Goal: Contribute content

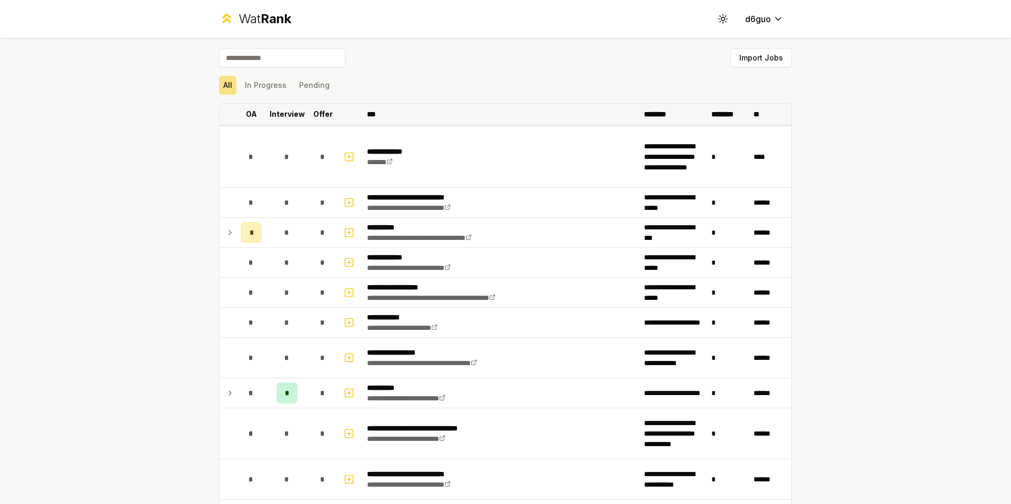
click at [248, 115] on p "OA" at bounding box center [251, 114] width 11 height 11
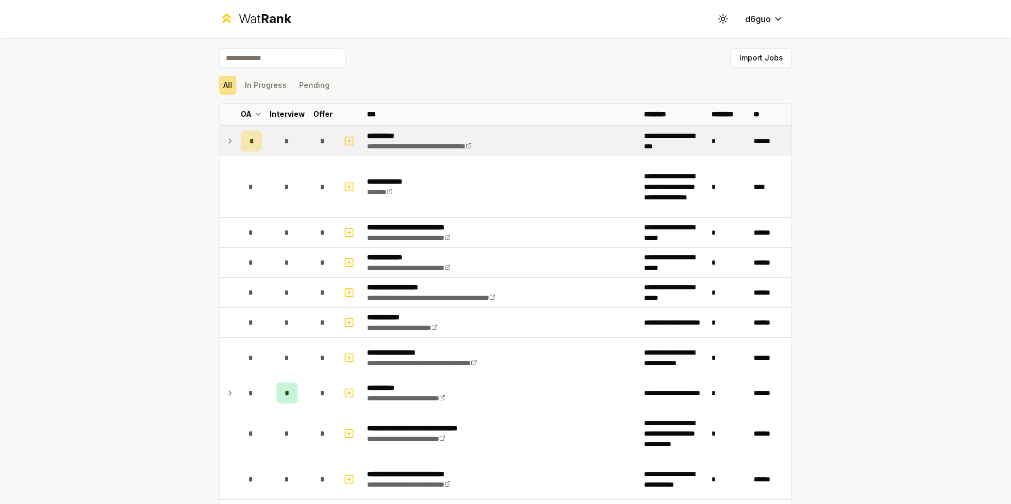
click at [241, 137] on div "*" at bounding box center [251, 141] width 21 height 21
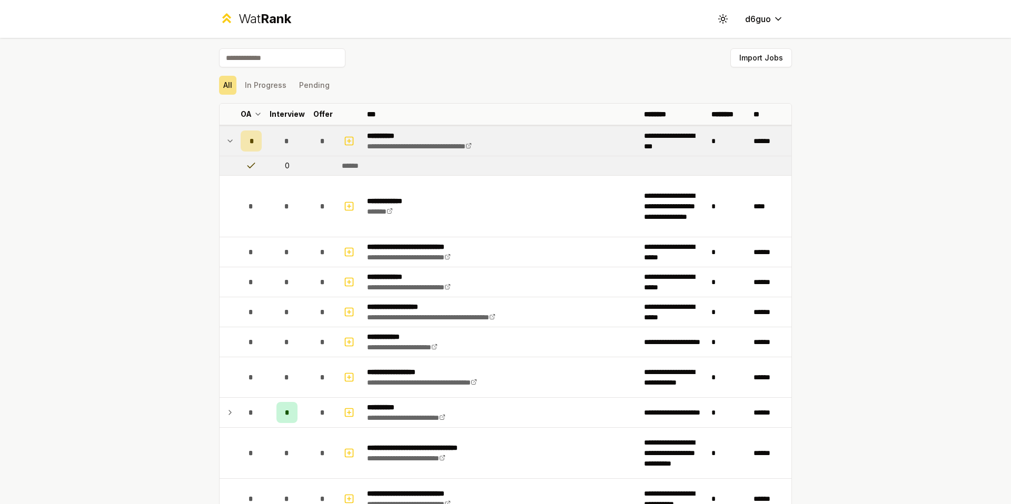
click at [241, 137] on div "*" at bounding box center [251, 141] width 21 height 21
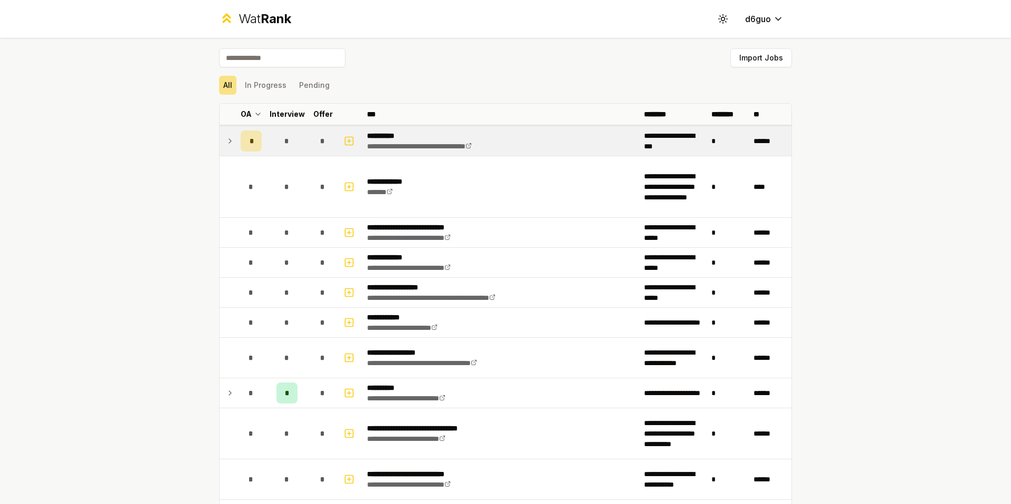
click at [241, 137] on div "*" at bounding box center [251, 141] width 21 height 21
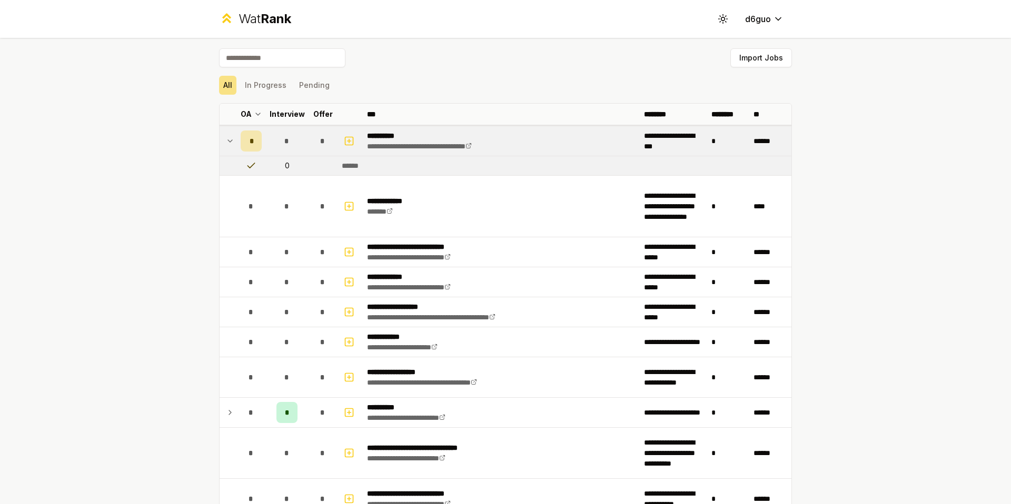
click at [245, 146] on div "*" at bounding box center [251, 141] width 21 height 21
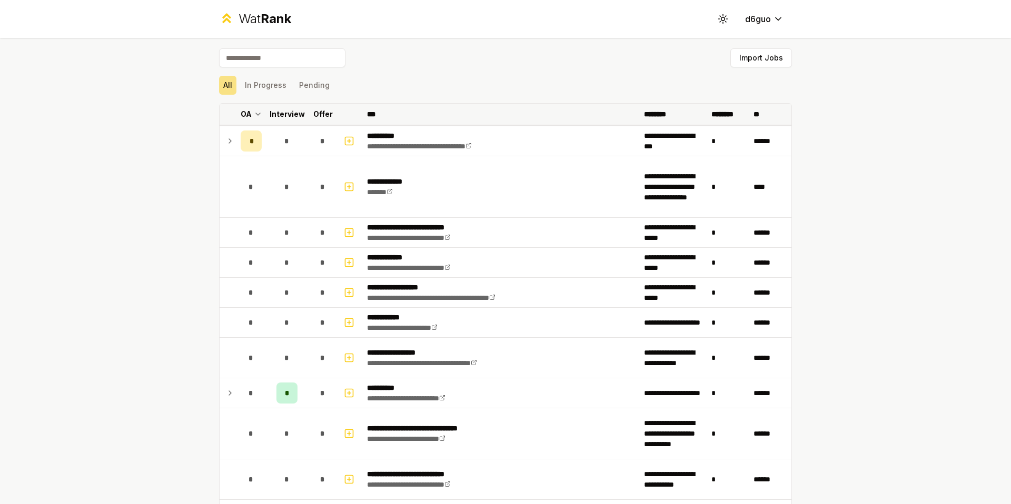
click at [284, 114] on p "Interview" at bounding box center [287, 114] width 35 height 11
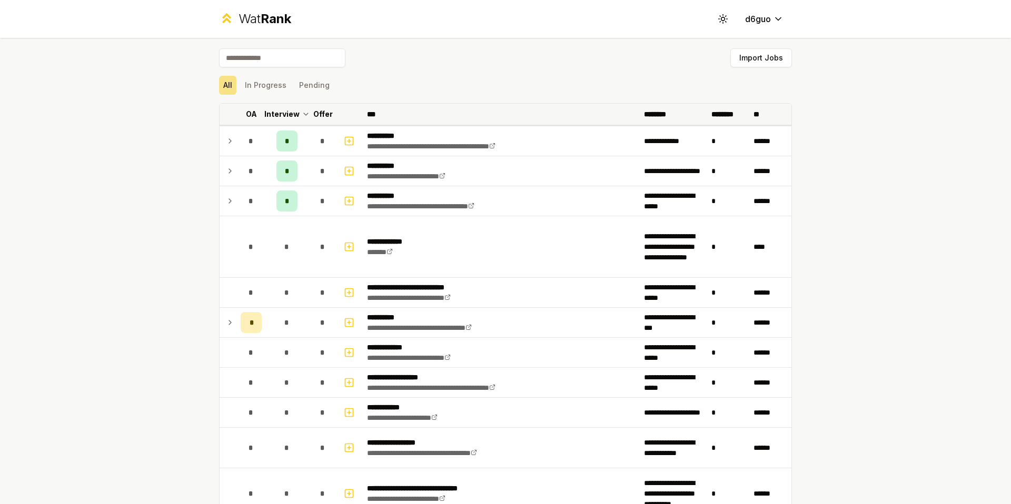
click at [250, 116] on p "OA" at bounding box center [251, 114] width 11 height 11
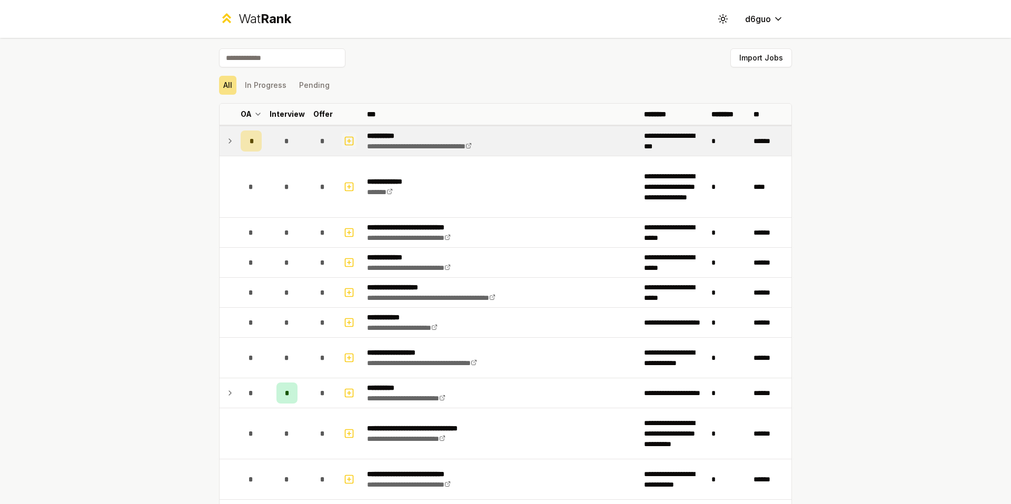
click at [347, 141] on icon "button" at bounding box center [349, 141] width 4 height 0
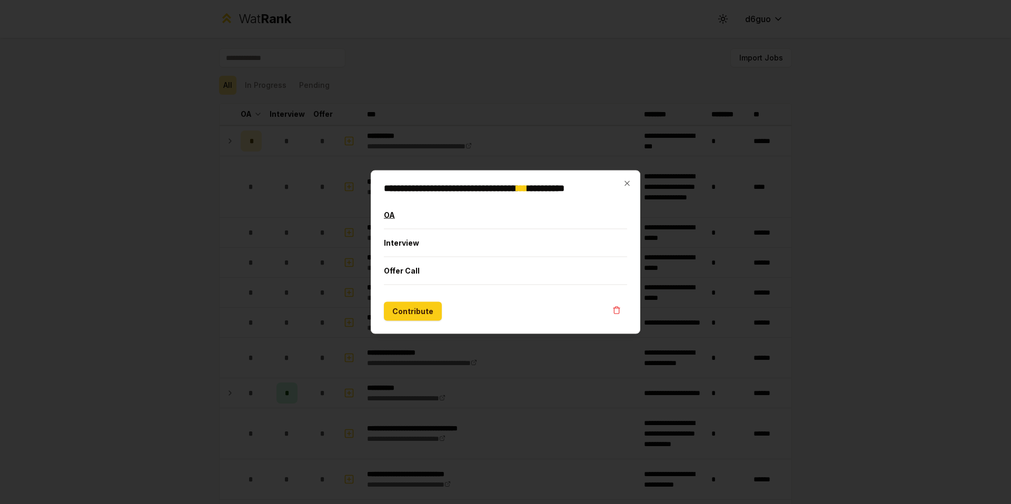
click at [426, 212] on button "OA" at bounding box center [505, 215] width 243 height 27
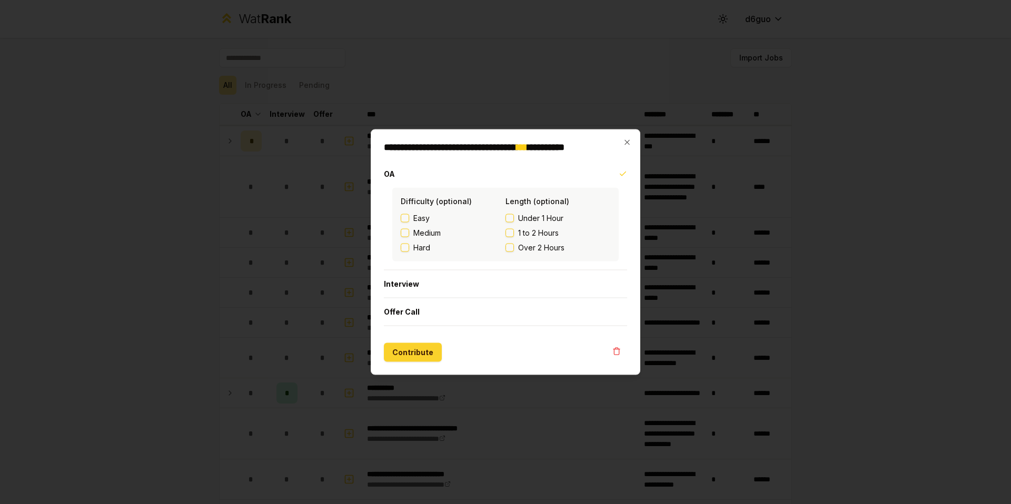
click at [427, 355] on button "Contribute" at bounding box center [413, 352] width 58 height 19
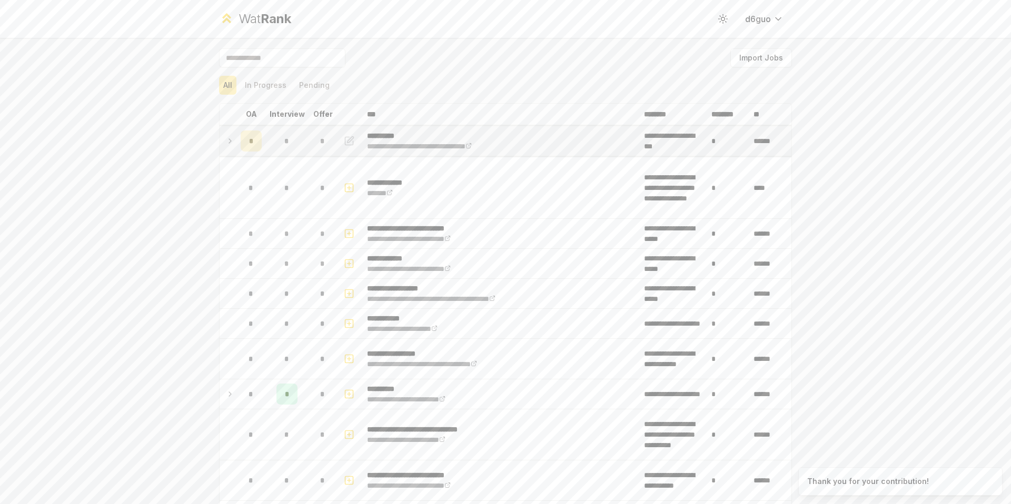
click at [253, 142] on div "*" at bounding box center [251, 141] width 21 height 21
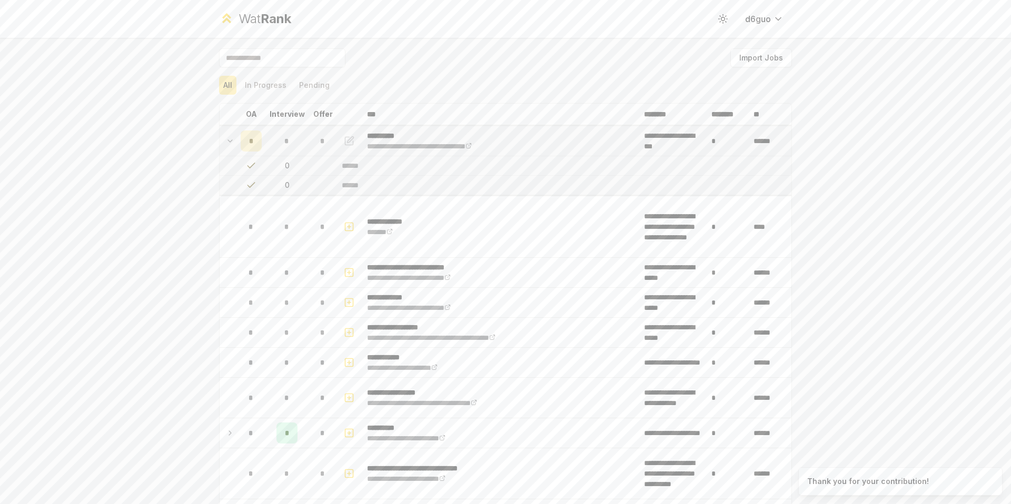
click at [253, 142] on div "*" at bounding box center [251, 141] width 21 height 21
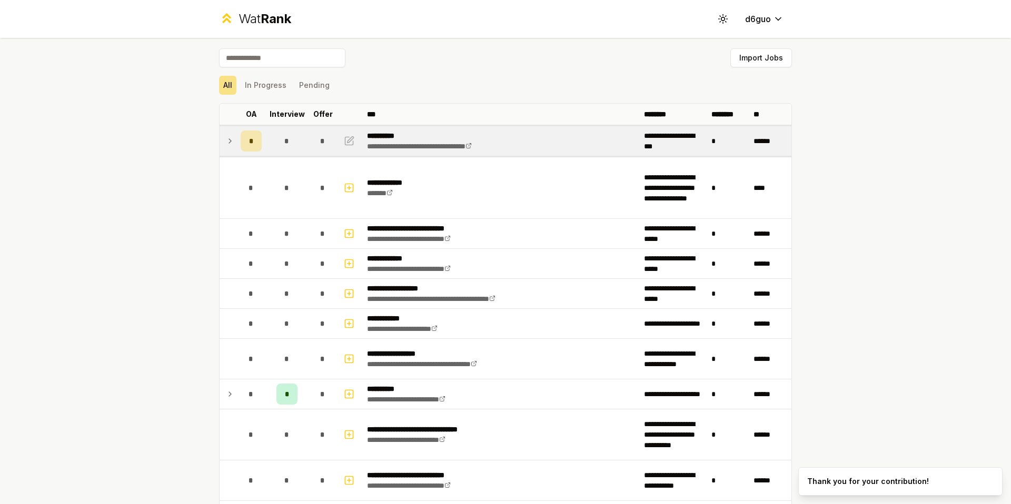
click at [253, 142] on div "*" at bounding box center [251, 141] width 21 height 21
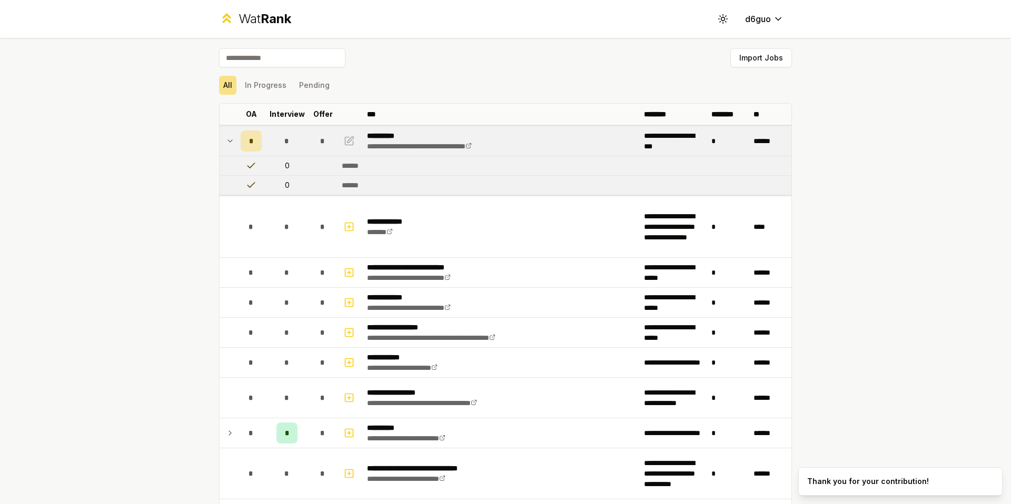
click at [253, 142] on div "*" at bounding box center [251, 141] width 21 height 21
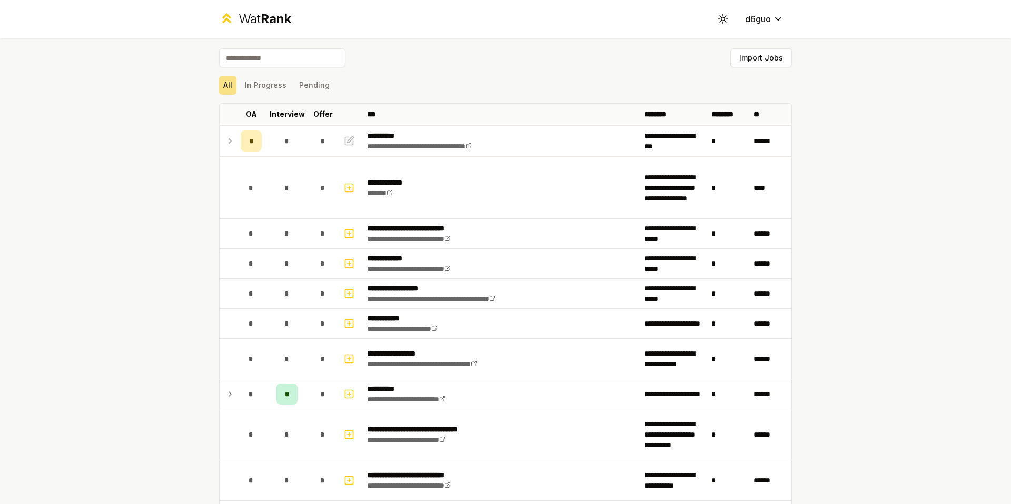
click at [176, 217] on div "**********" at bounding box center [505, 252] width 1011 height 504
click at [261, 93] on button "In Progress" at bounding box center [266, 85] width 50 height 19
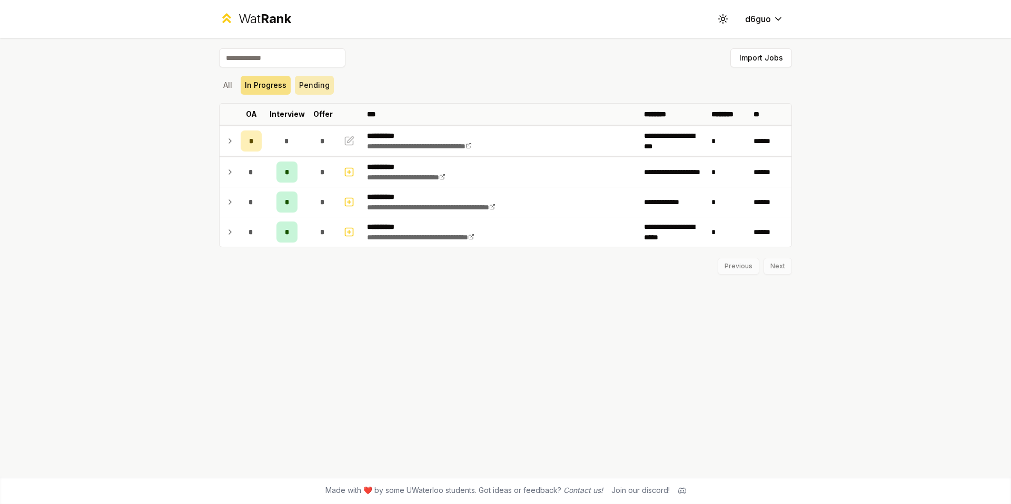
click at [310, 84] on button "Pending" at bounding box center [314, 85] width 39 height 19
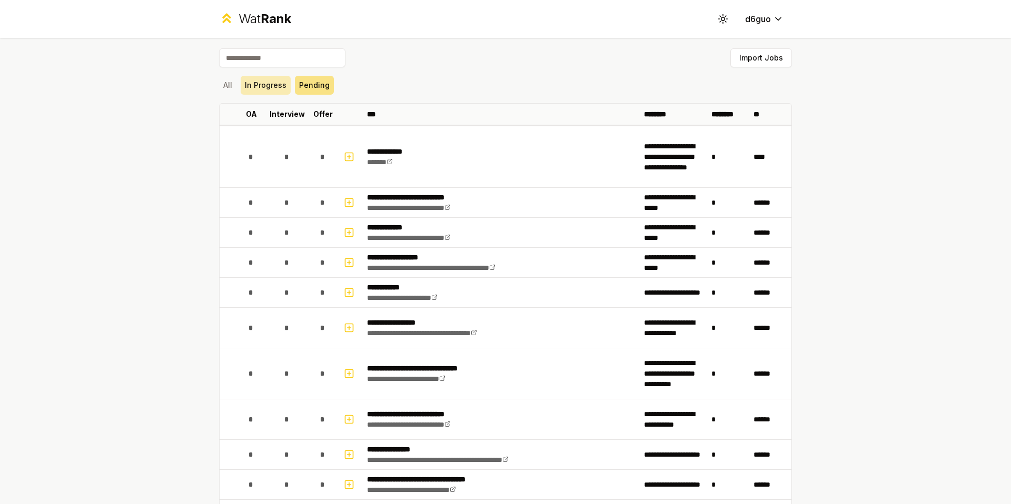
click at [270, 87] on button "In Progress" at bounding box center [266, 85] width 50 height 19
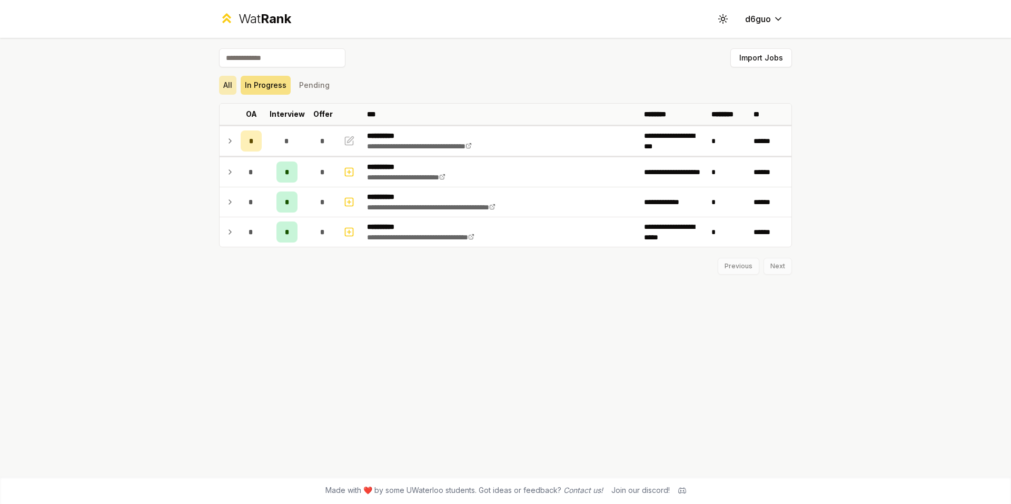
click at [233, 87] on button "All" at bounding box center [227, 85] width 17 height 19
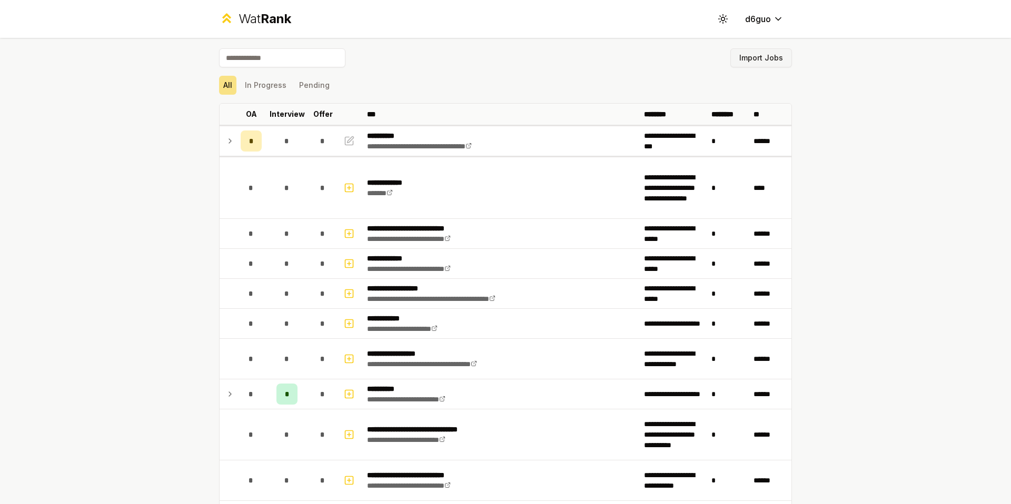
click at [767, 57] on button "Import Jobs" at bounding box center [761, 57] width 62 height 19
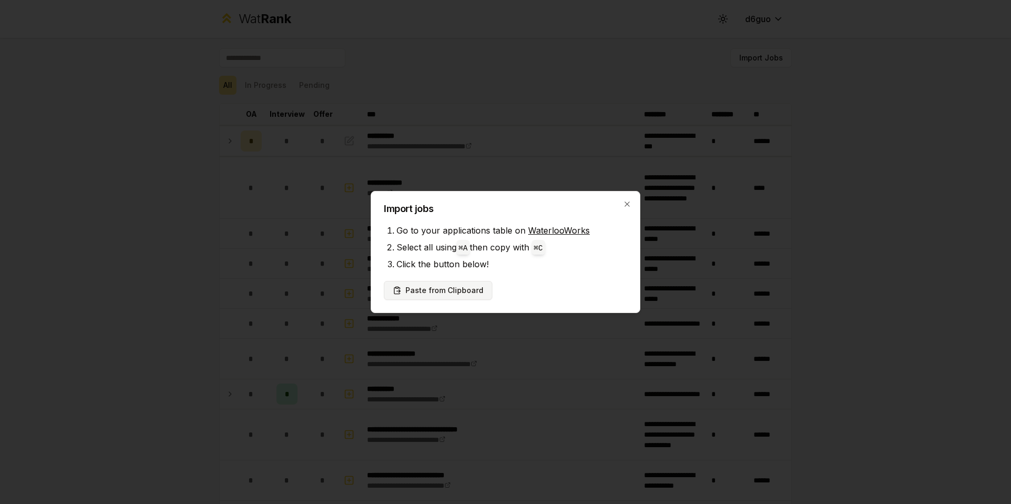
click at [434, 296] on button "Paste from Clipboard" at bounding box center [438, 290] width 108 height 19
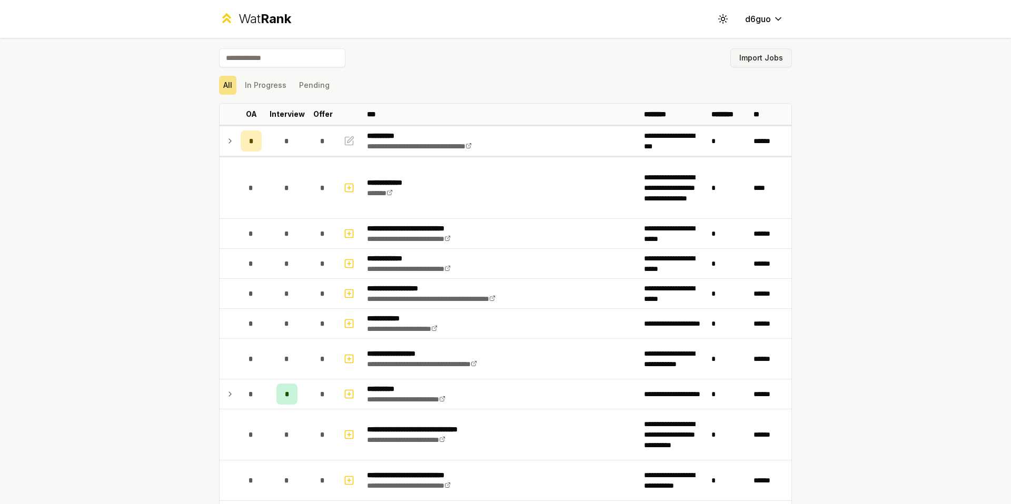
click at [768, 53] on button "Import Jobs" at bounding box center [761, 57] width 62 height 19
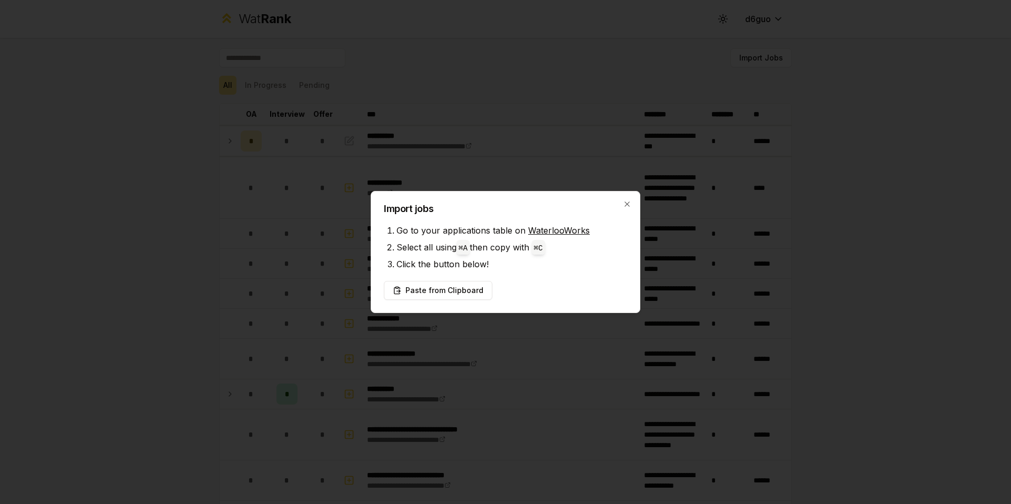
click at [458, 301] on div "Import jobs Go to your applications table on WaterlooWorks Select all using ⌘ A…" at bounding box center [506, 252] width 270 height 122
click at [463, 294] on button "Paste from Clipboard" at bounding box center [438, 290] width 108 height 19
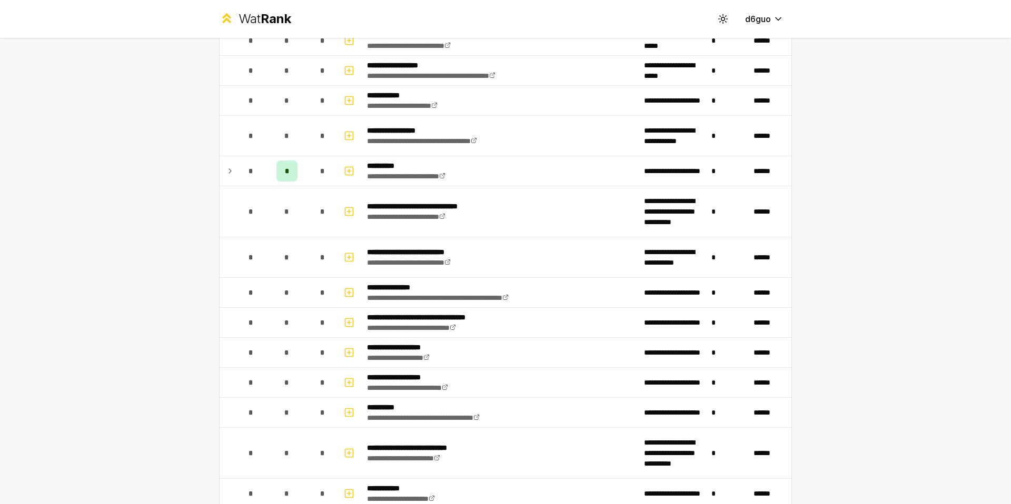
scroll to position [1165, 0]
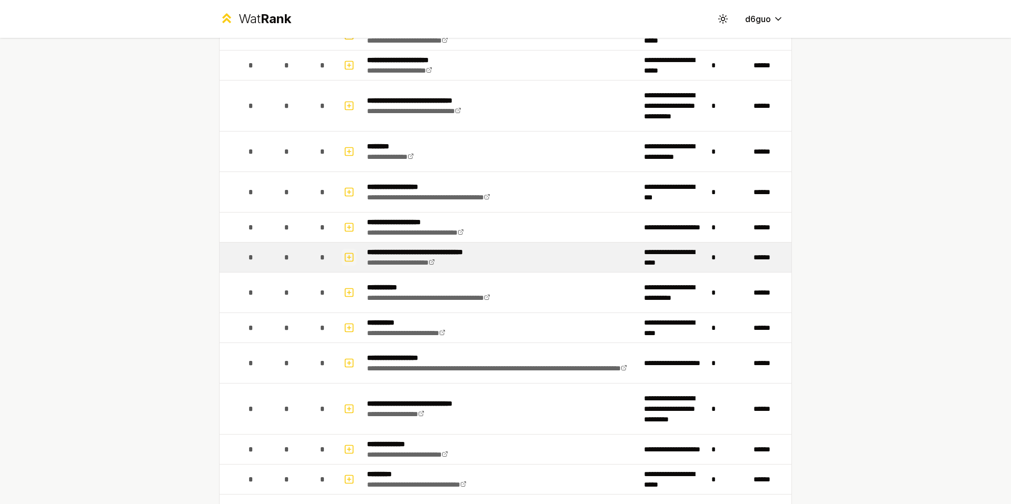
click at [349, 261] on icon "button" at bounding box center [349, 257] width 11 height 13
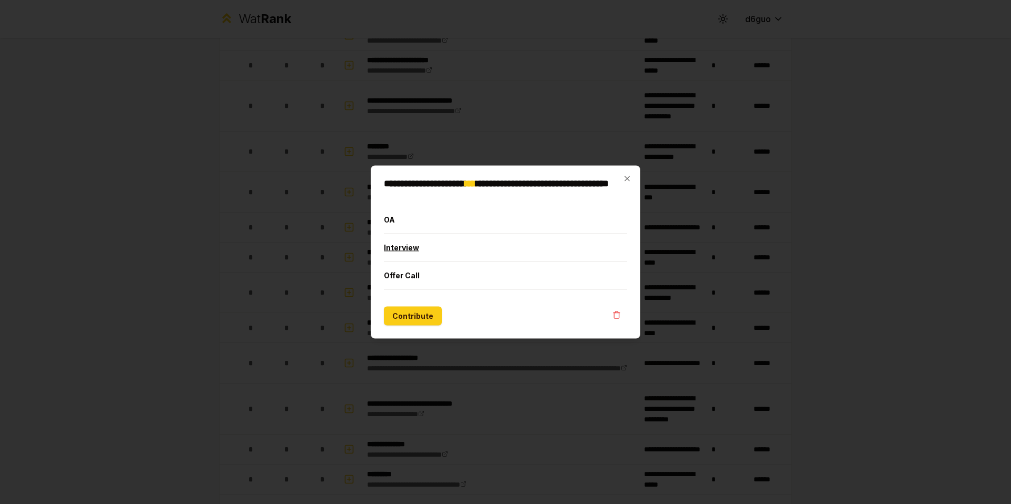
click at [421, 250] on button "Interview" at bounding box center [505, 247] width 243 height 27
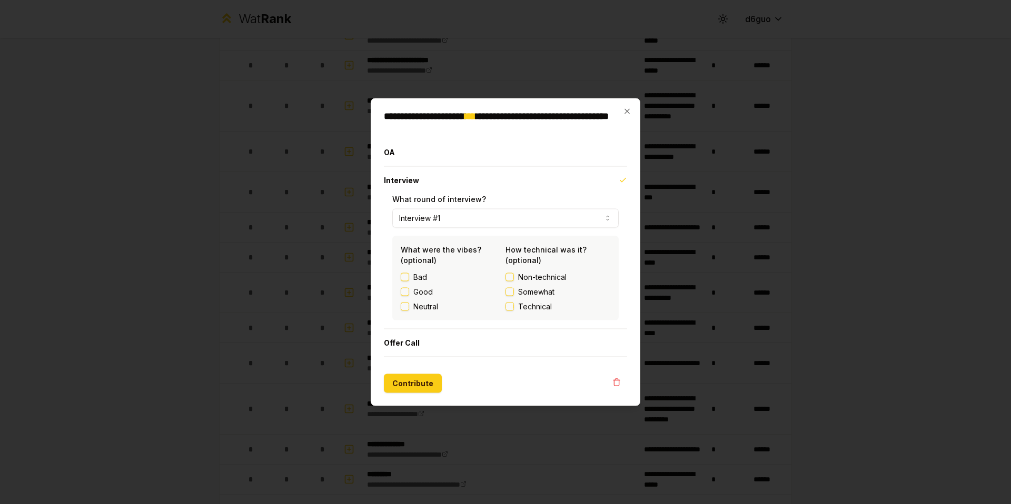
click at [454, 217] on button "Interview #1" at bounding box center [505, 218] width 226 height 19
click at [455, 216] on button "Interview #1" at bounding box center [505, 218] width 226 height 19
click at [421, 382] on button "Contribute" at bounding box center [413, 383] width 58 height 19
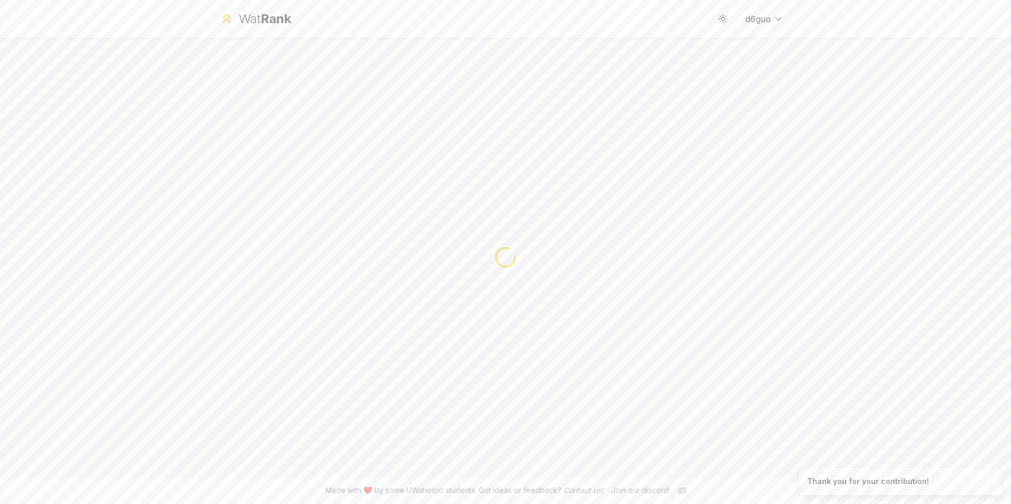
scroll to position [0, 0]
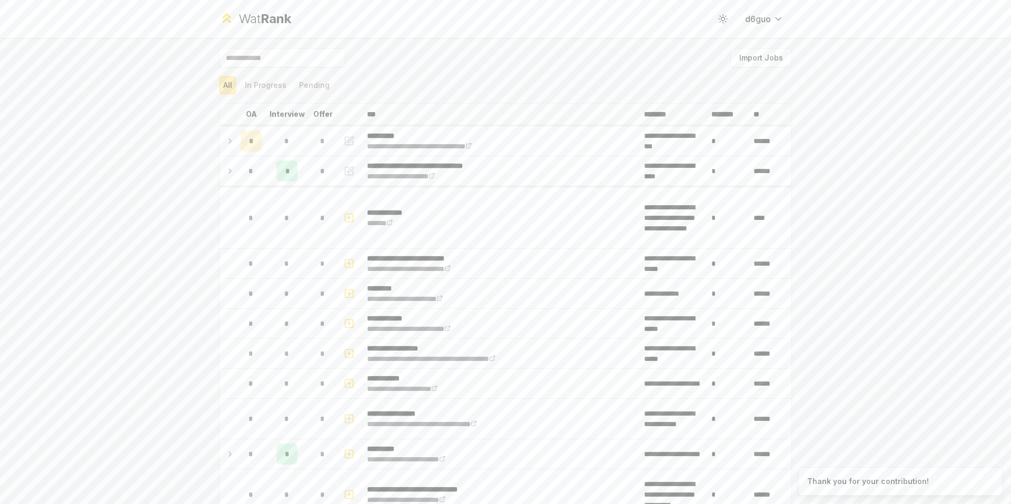
click at [165, 304] on div "**********" at bounding box center [505, 252] width 1011 height 504
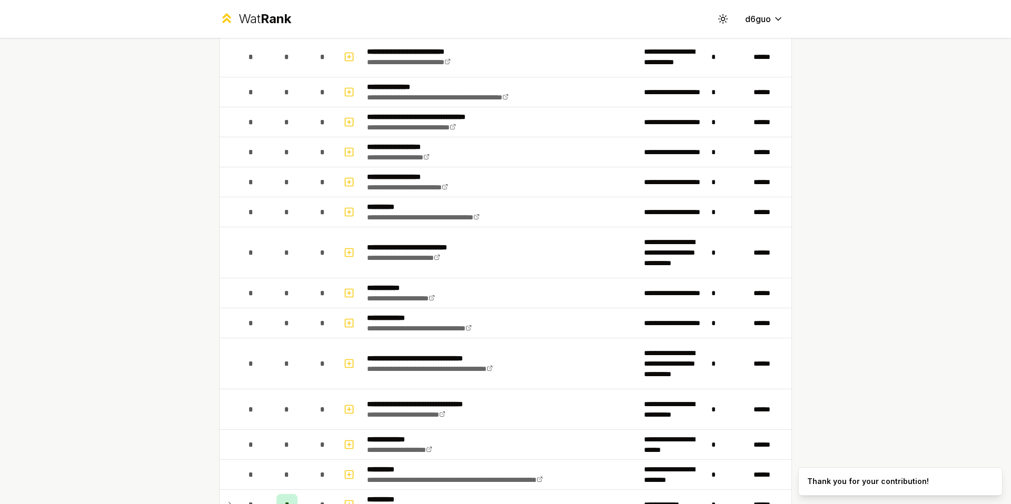
scroll to position [1316, 0]
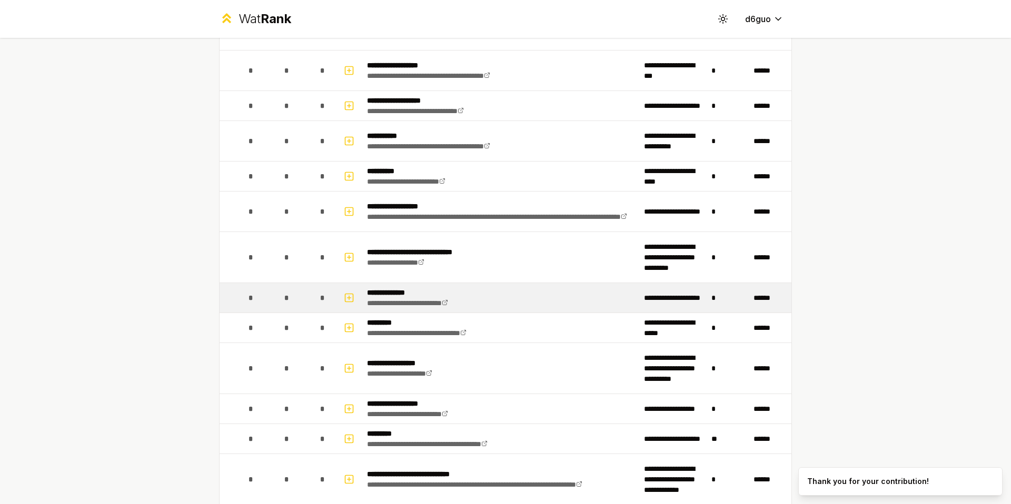
click at [412, 291] on p "**********" at bounding box center [420, 292] width 107 height 11
click at [532, 298] on td "**********" at bounding box center [501, 297] width 277 height 29
click at [344, 299] on icon "button" at bounding box center [349, 298] width 11 height 13
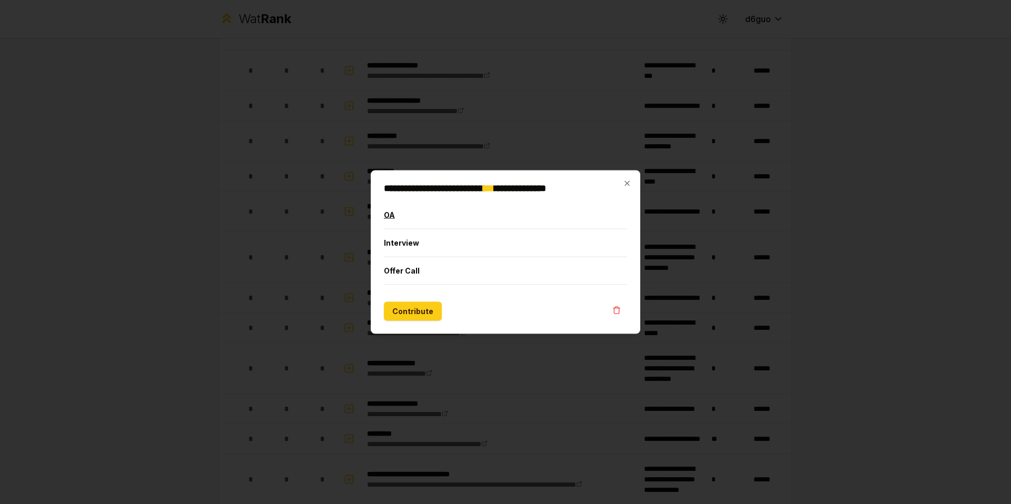
click at [440, 213] on button "OA" at bounding box center [505, 215] width 243 height 27
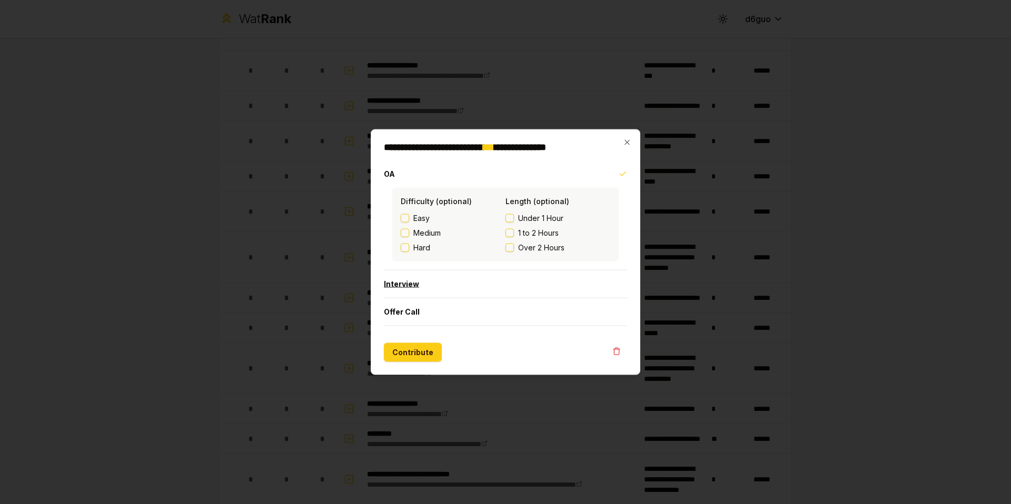
click at [417, 274] on button "Interview" at bounding box center [505, 284] width 243 height 27
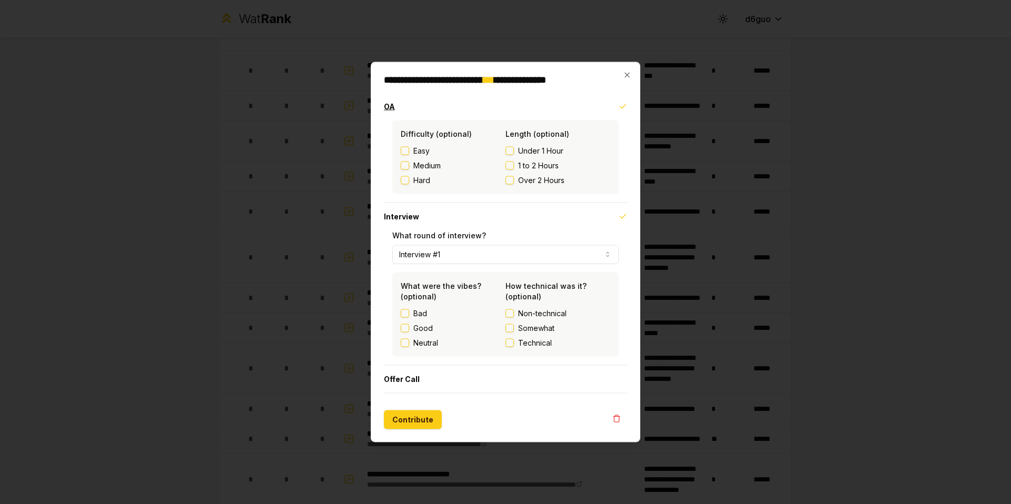
click at [572, 104] on button "OA" at bounding box center [505, 106] width 243 height 27
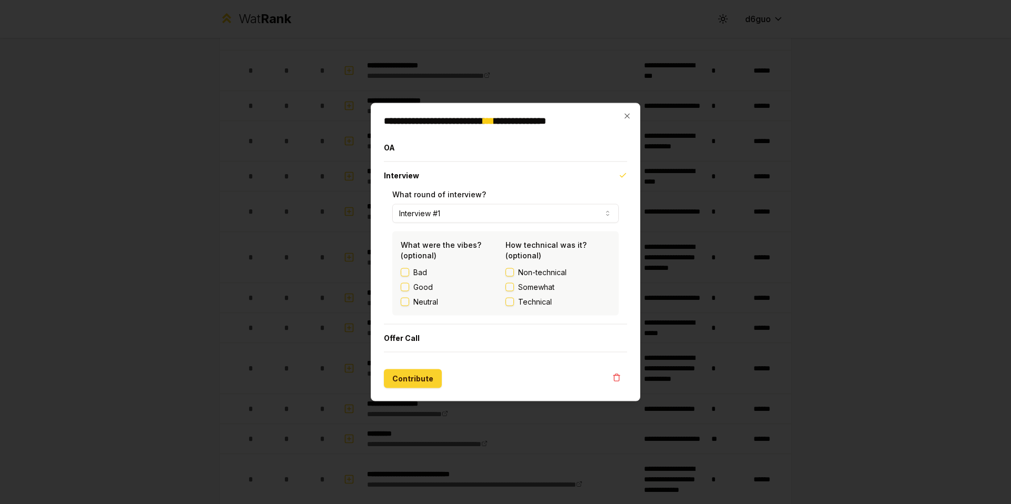
click at [404, 383] on button "Contribute" at bounding box center [413, 379] width 58 height 19
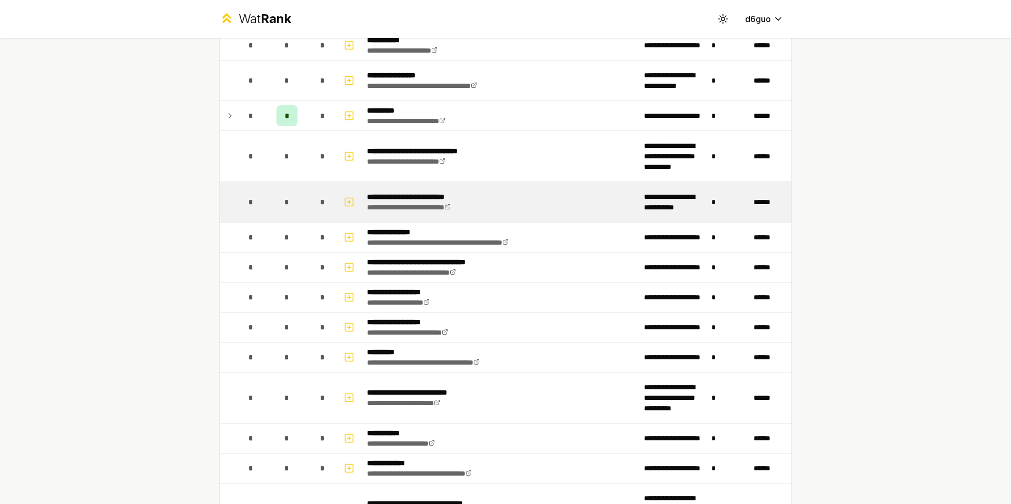
scroll to position [0, 0]
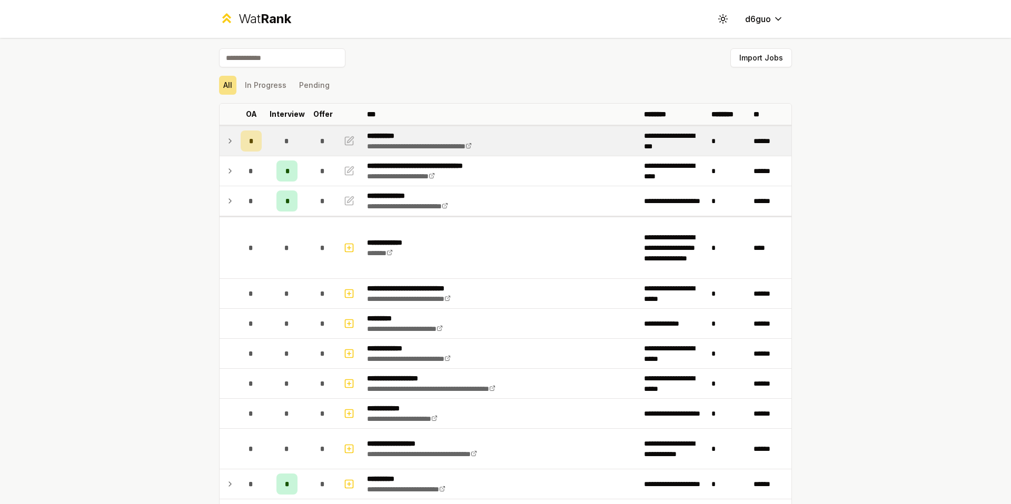
click at [435, 139] on p "**********" at bounding box center [439, 136] width 145 height 11
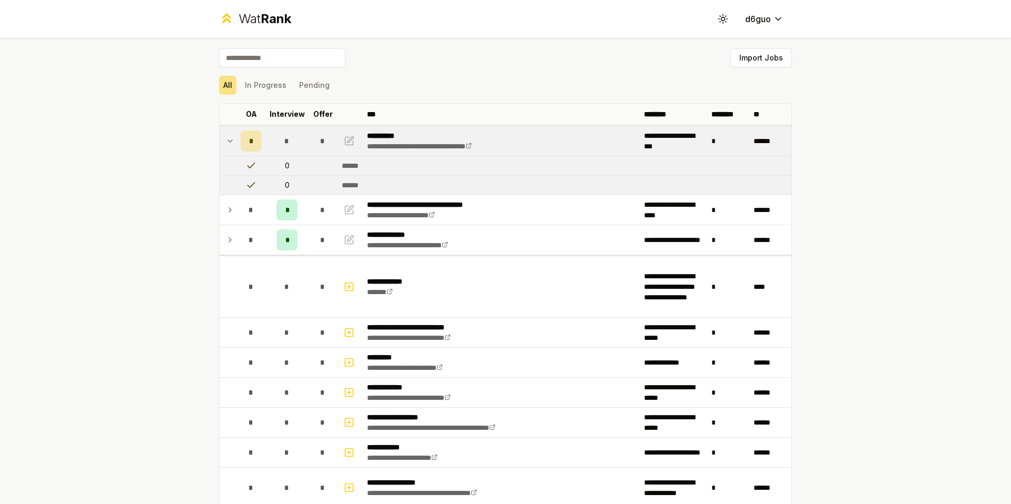
click at [435, 139] on p "**********" at bounding box center [439, 136] width 145 height 11
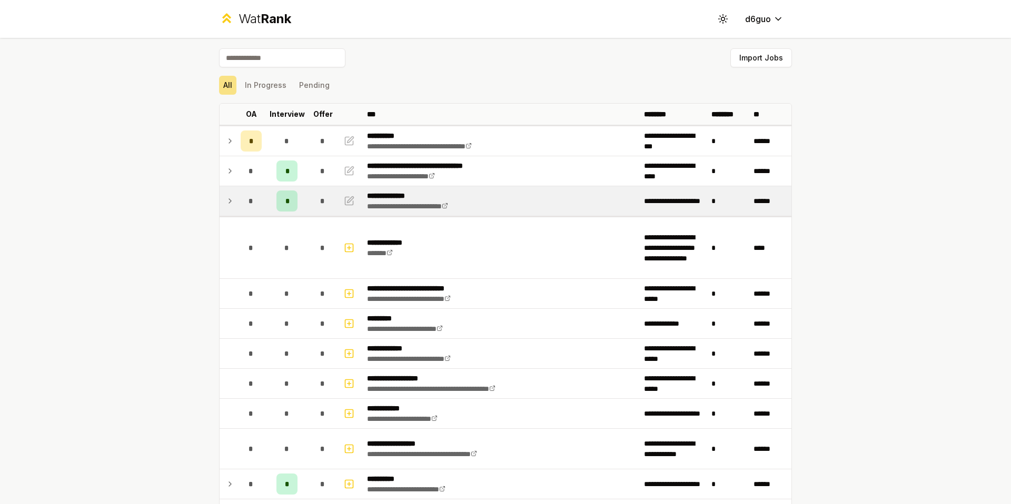
click at [711, 203] on td "*" at bounding box center [728, 200] width 42 height 29
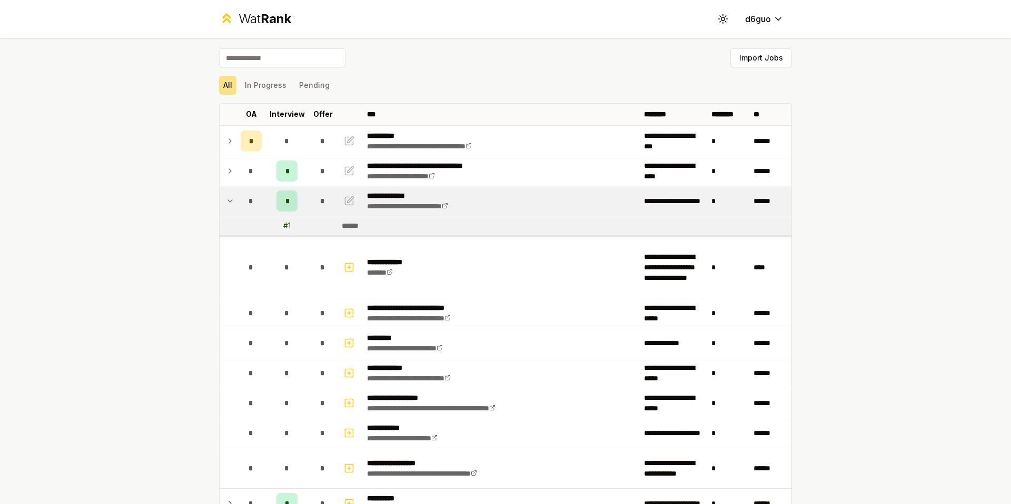
click at [711, 203] on td "*" at bounding box center [728, 200] width 42 height 29
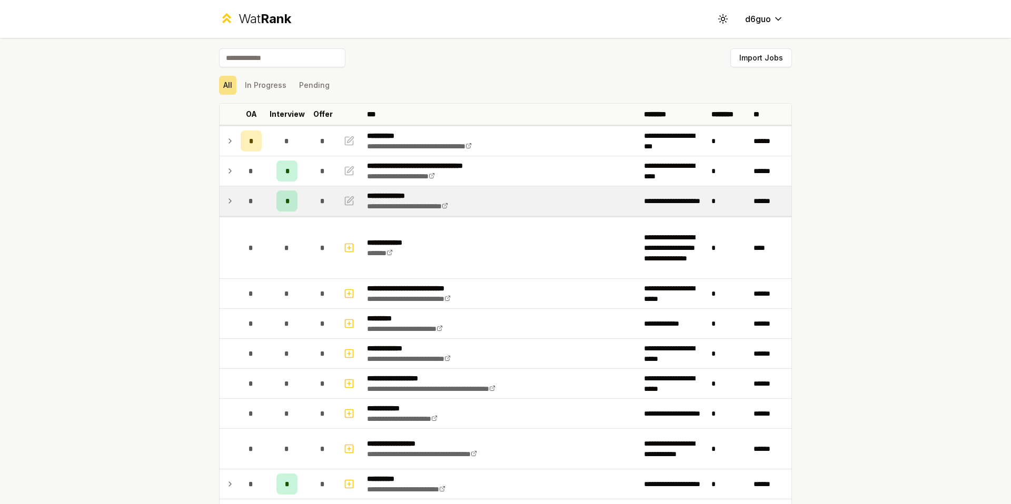
click at [711, 203] on td "*" at bounding box center [728, 200] width 42 height 29
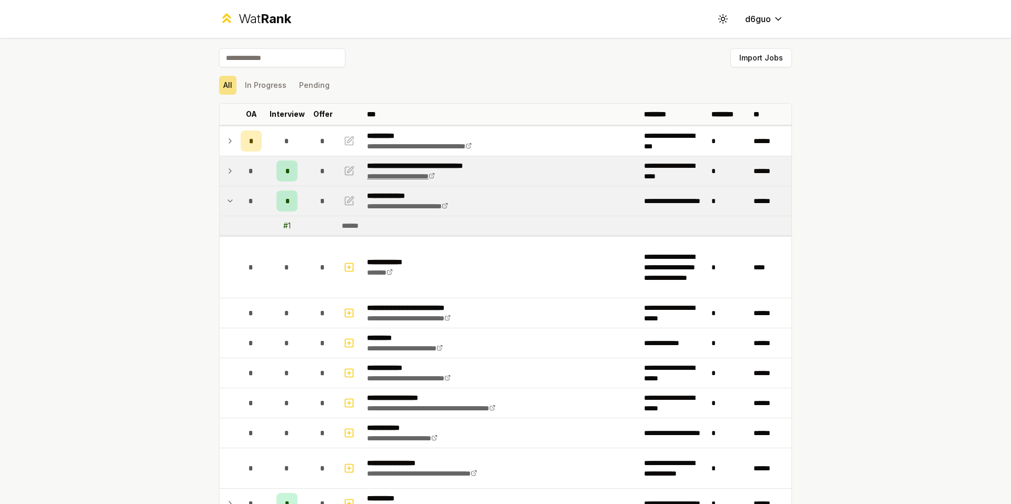
click at [435, 173] on icon at bounding box center [431, 176] width 6 height 6
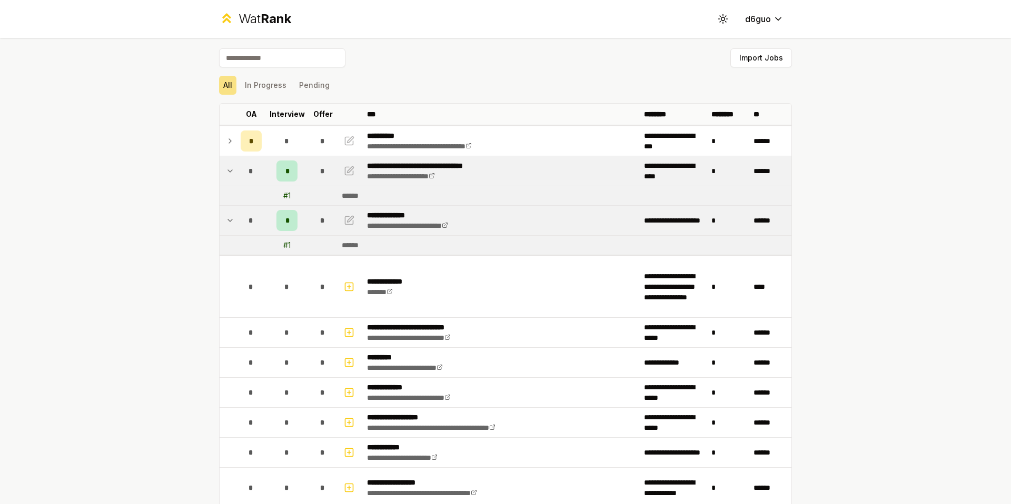
click at [225, 177] on td at bounding box center [228, 170] width 17 height 29
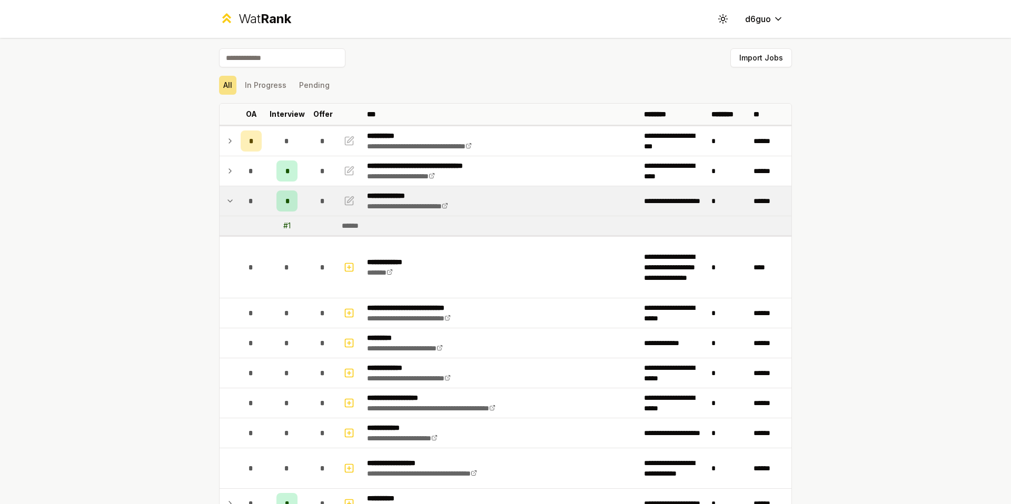
click at [223, 192] on td at bounding box center [228, 200] width 17 height 29
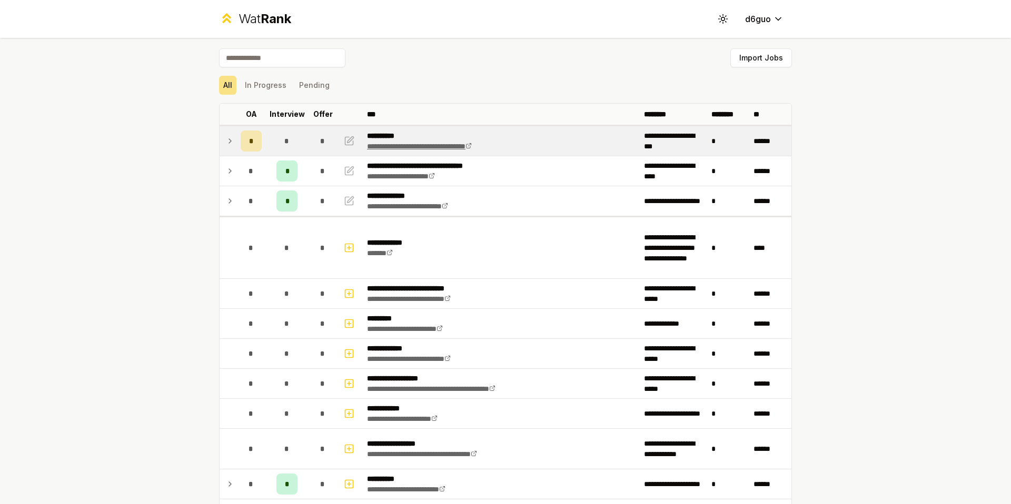
click at [458, 143] on link "**********" at bounding box center [419, 146] width 105 height 7
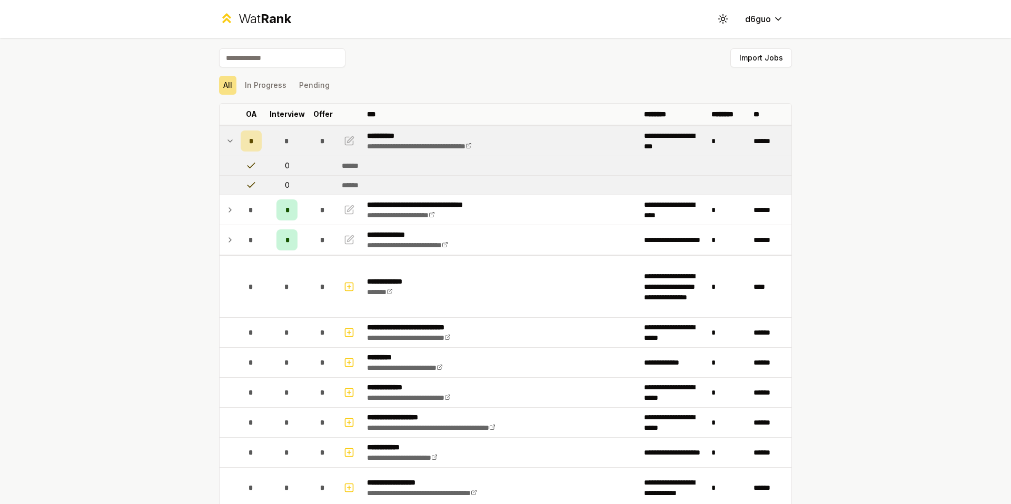
click at [132, 288] on div "**********" at bounding box center [505, 252] width 1011 height 504
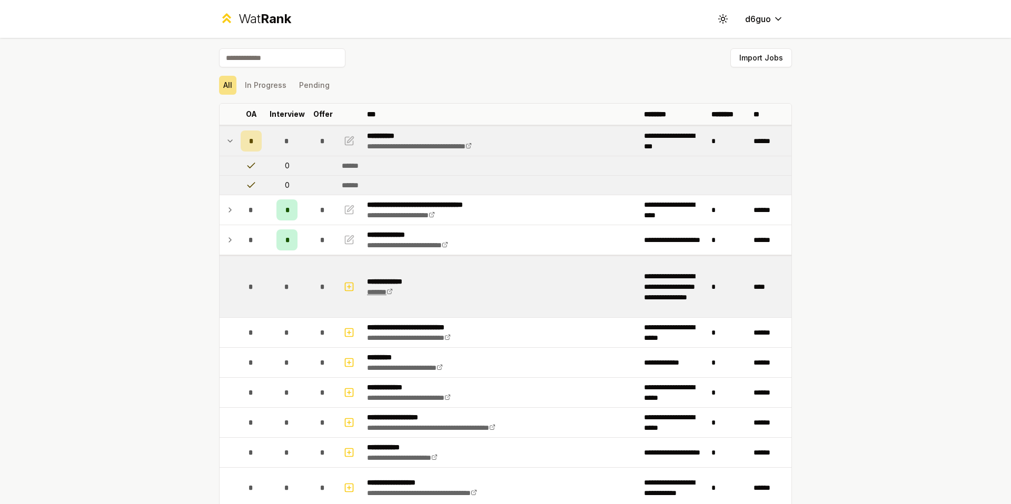
click at [390, 290] on icon at bounding box center [389, 292] width 4 height 4
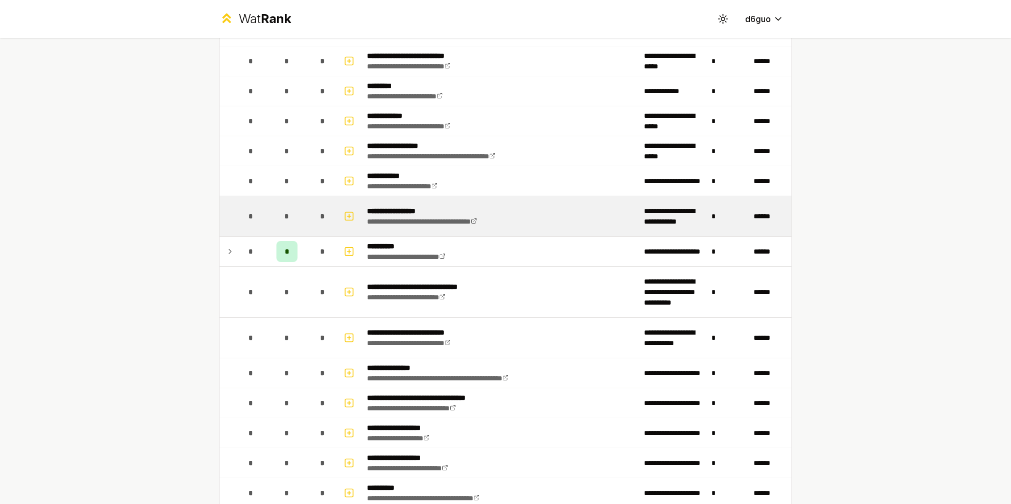
scroll to position [280, 0]
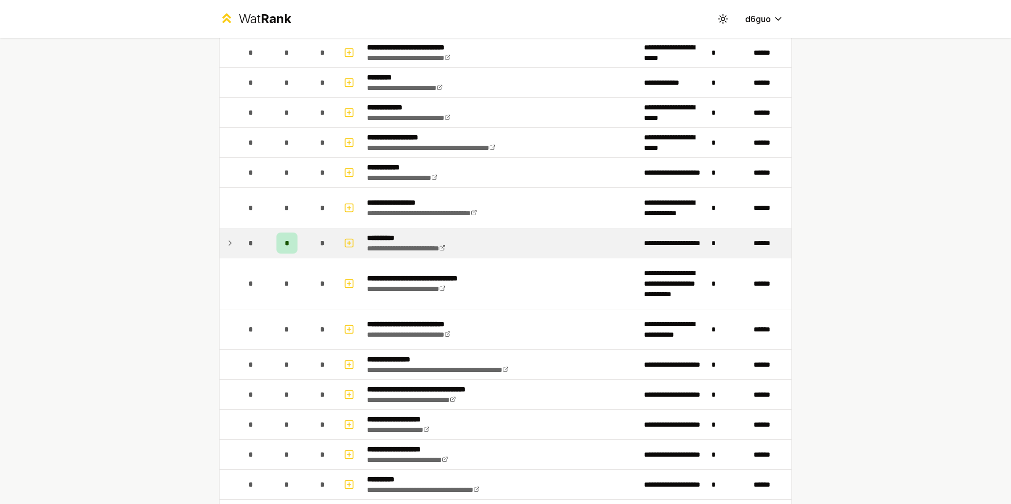
click at [230, 252] on td at bounding box center [228, 242] width 17 height 29
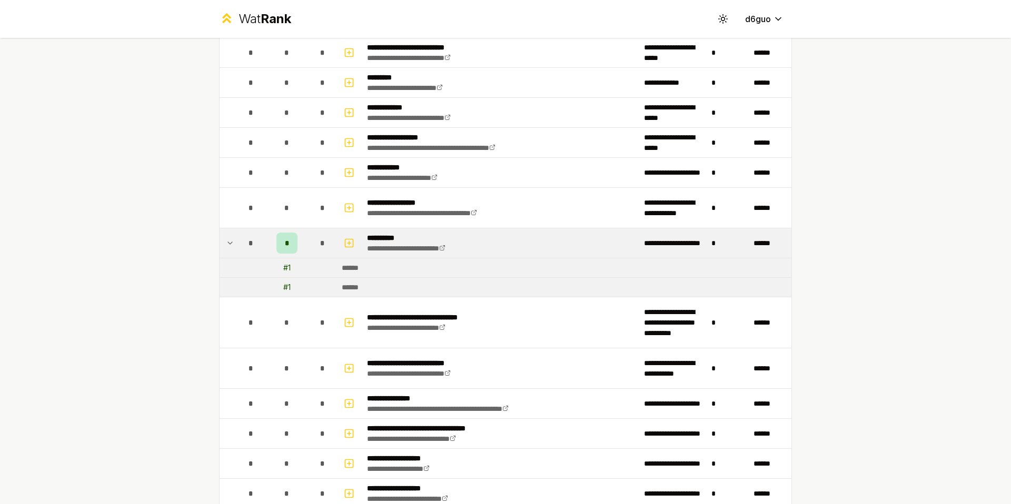
click at [220, 237] on td at bounding box center [228, 242] width 17 height 29
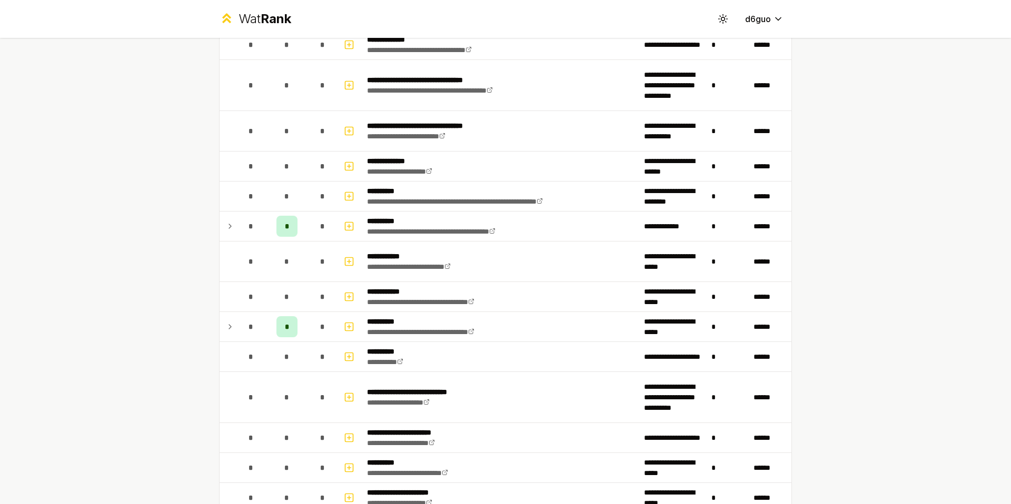
scroll to position [842, 0]
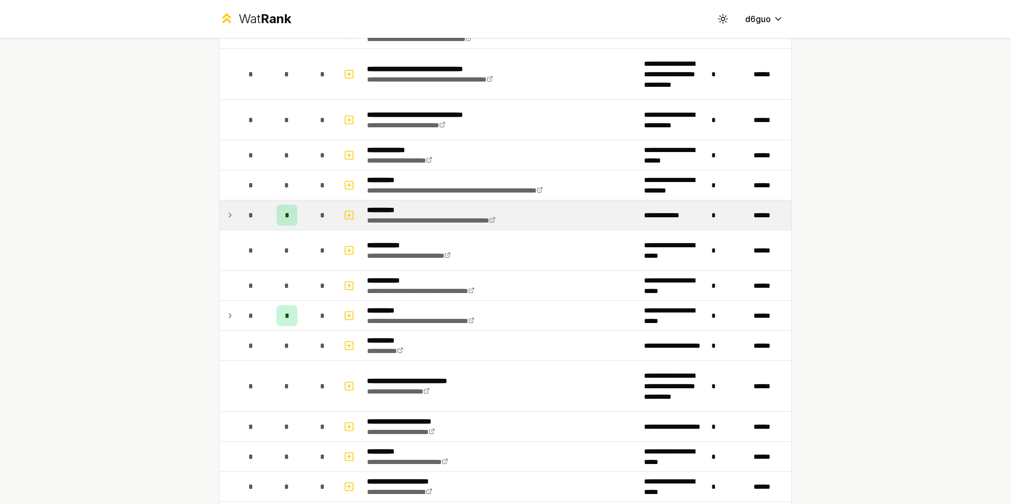
click at [226, 212] on icon at bounding box center [230, 215] width 8 height 13
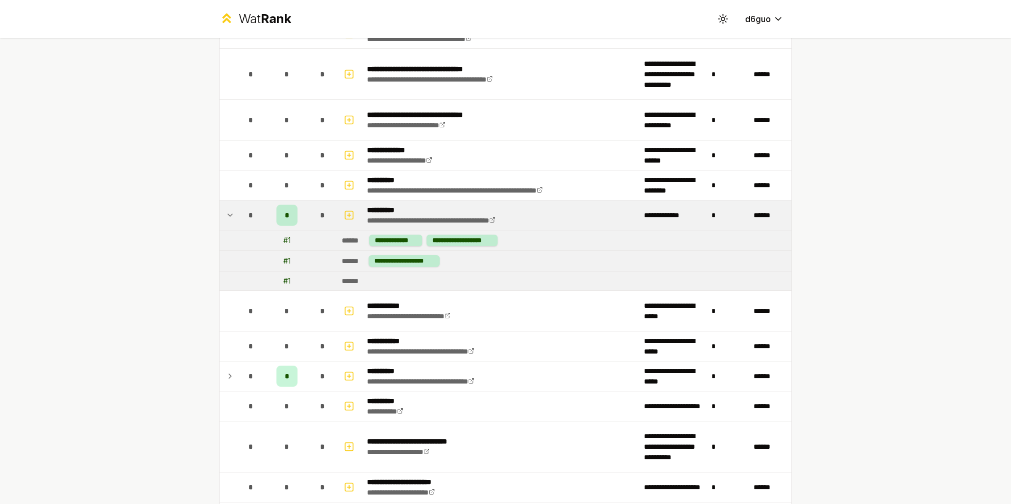
click at [226, 212] on icon at bounding box center [230, 215] width 8 height 13
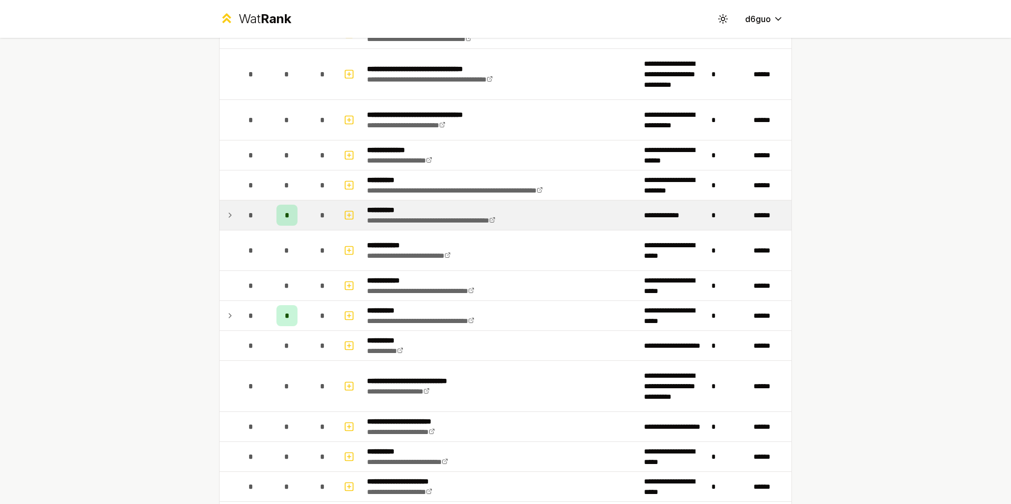
click at [226, 212] on icon at bounding box center [230, 215] width 8 height 13
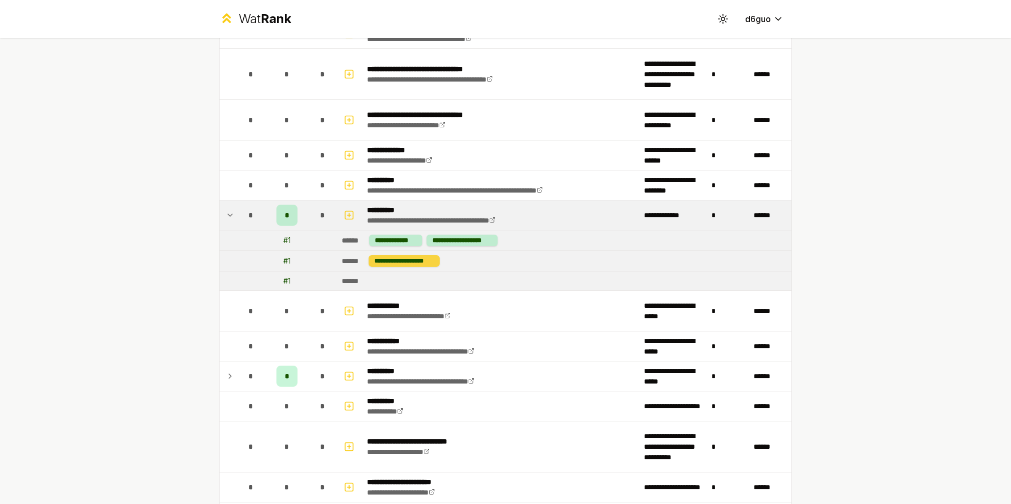
click at [402, 263] on div "**********" at bounding box center [403, 261] width 71 height 12
click at [226, 212] on icon at bounding box center [230, 215] width 8 height 13
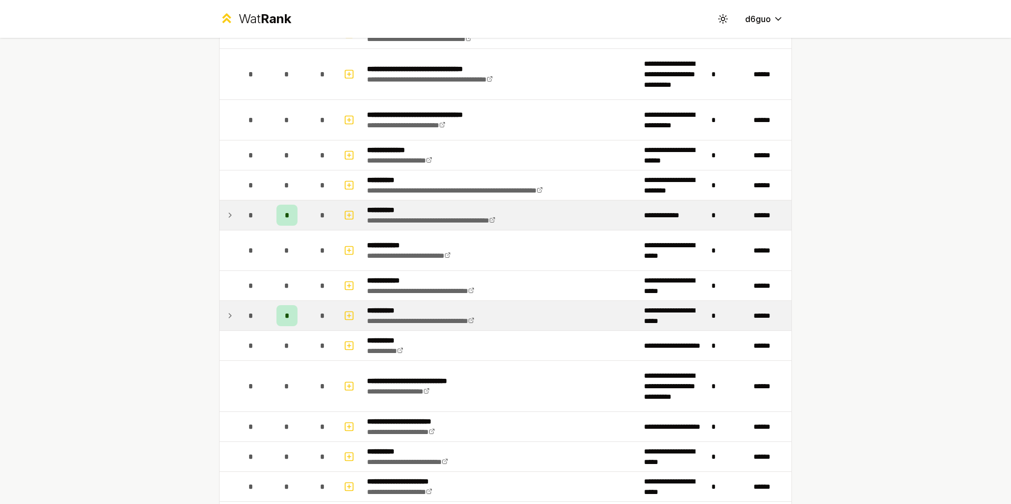
click at [227, 308] on td at bounding box center [228, 315] width 17 height 29
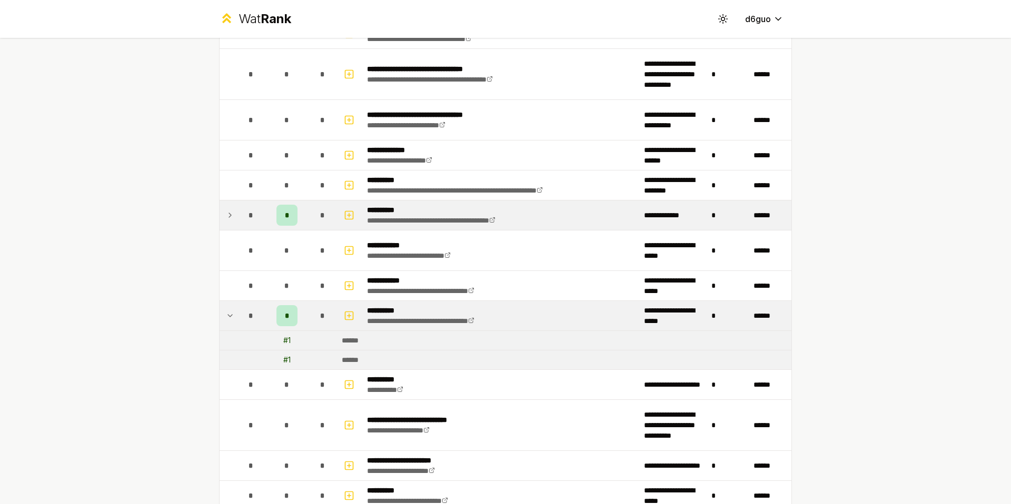
click at [226, 313] on icon at bounding box center [230, 316] width 8 height 13
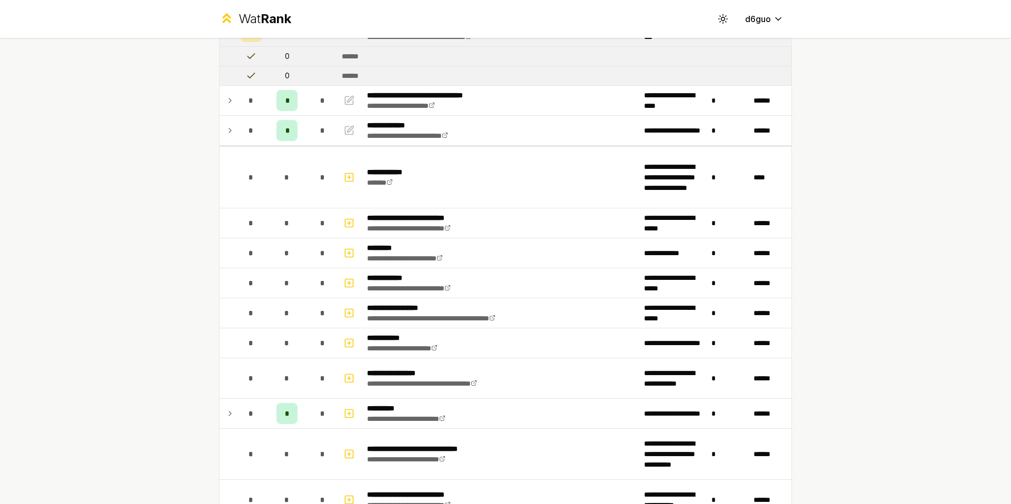
scroll to position [0, 0]
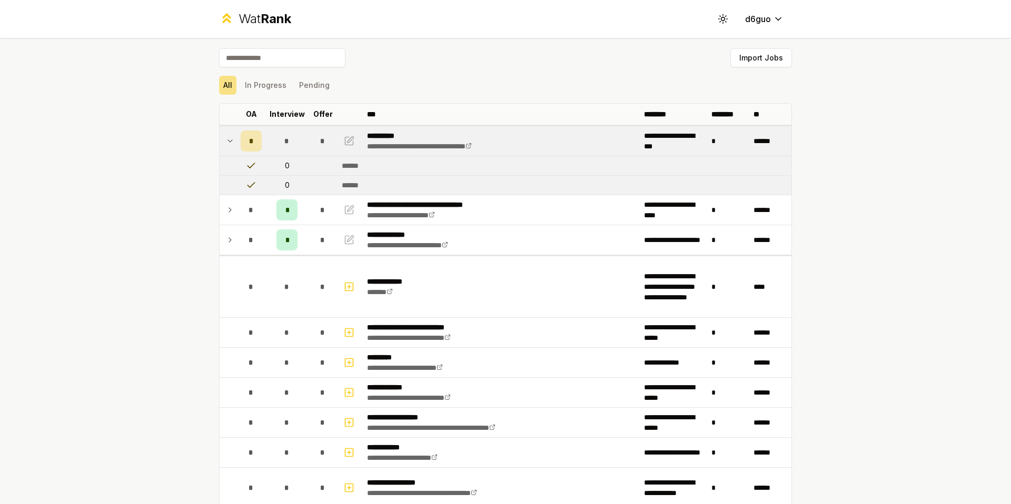
click at [226, 143] on icon at bounding box center [230, 141] width 8 height 13
